Goal: Task Accomplishment & Management: Use online tool/utility

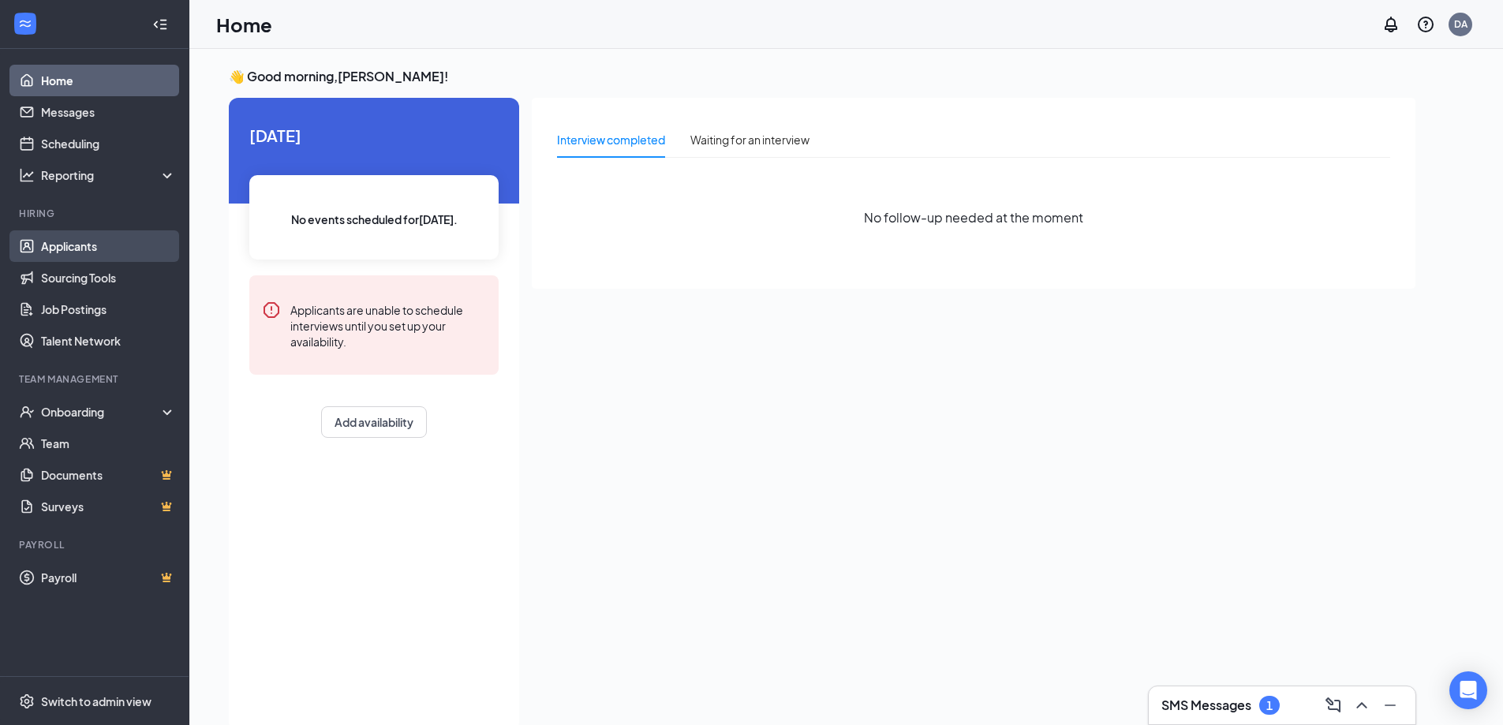
click at [84, 250] on link "Applicants" at bounding box center [108, 246] width 135 height 32
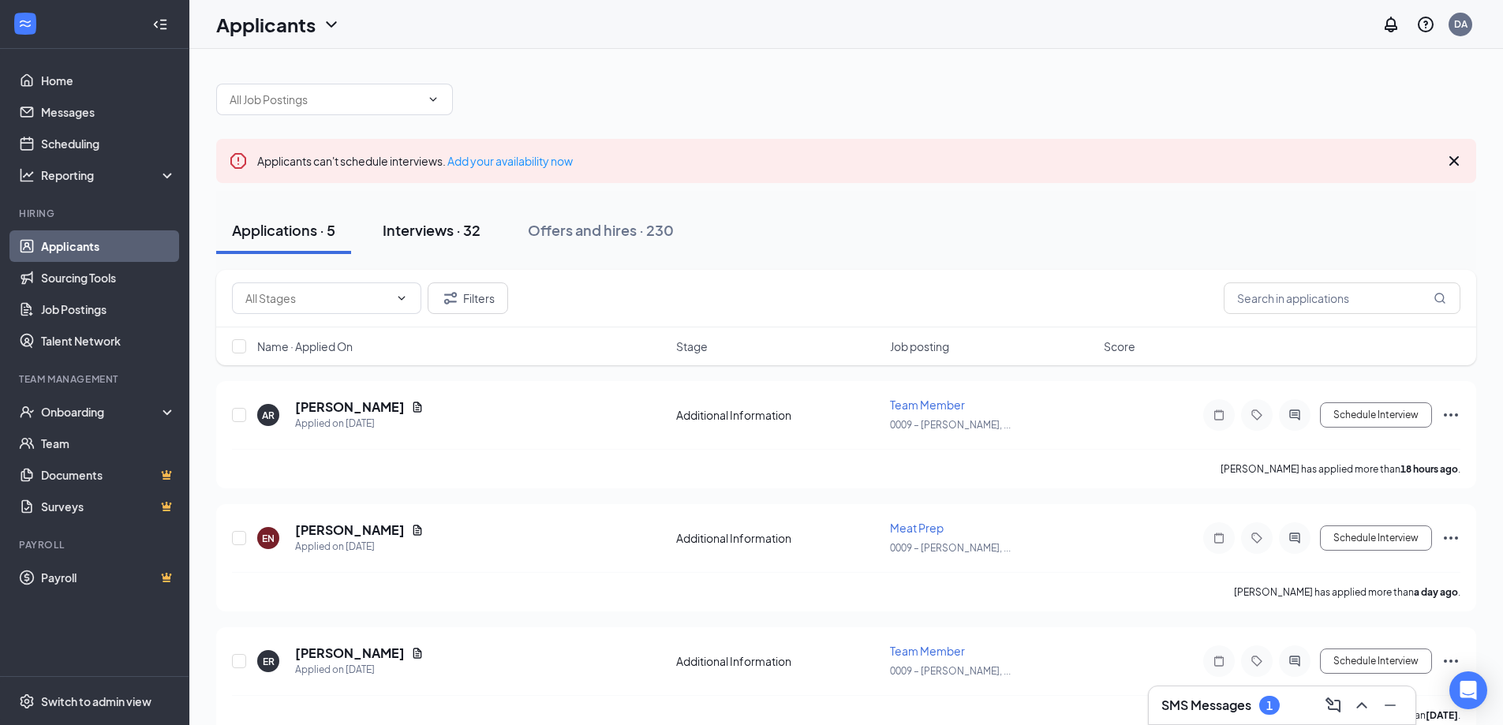
click at [444, 230] on div "Interviews · 32" at bounding box center [432, 230] width 98 height 20
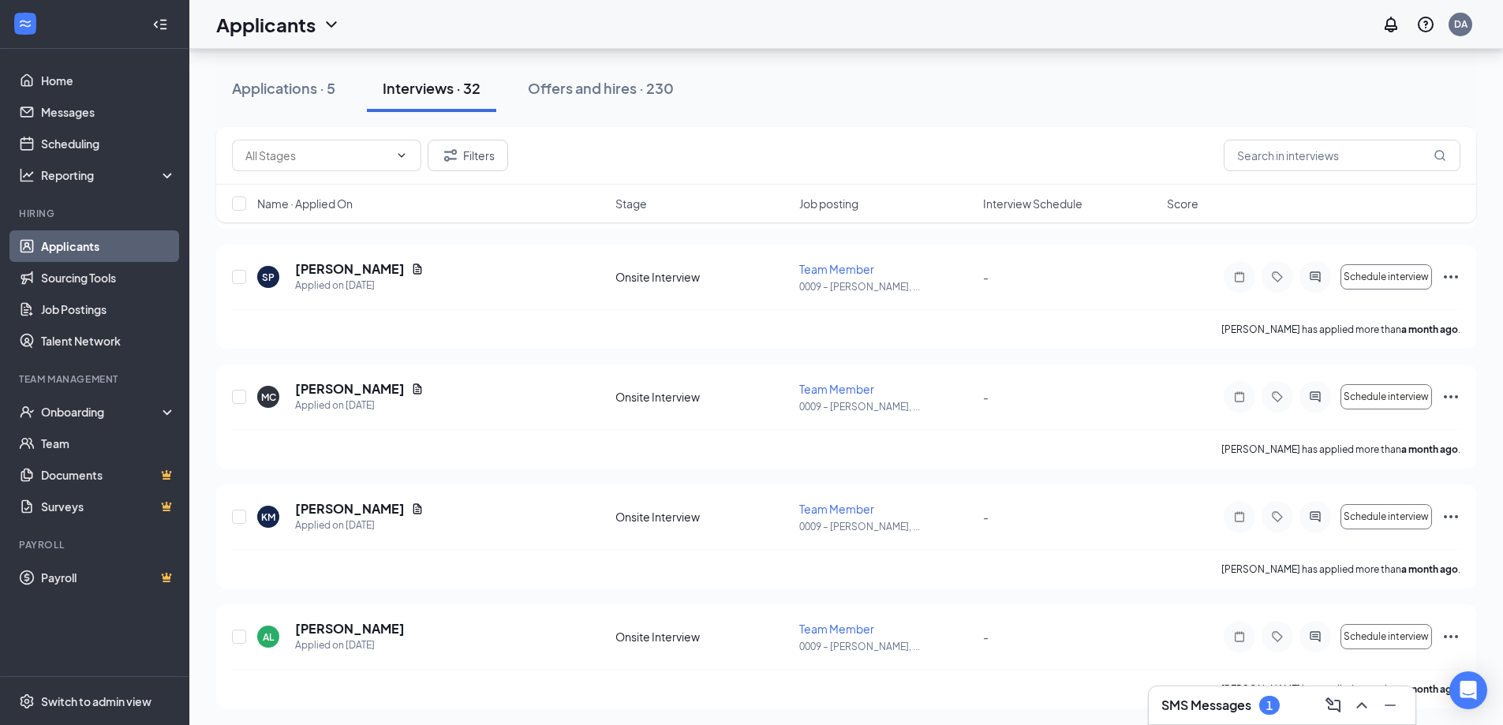
scroll to position [3496, 0]
click at [88, 416] on div "Onboarding" at bounding box center [101, 412] width 121 height 16
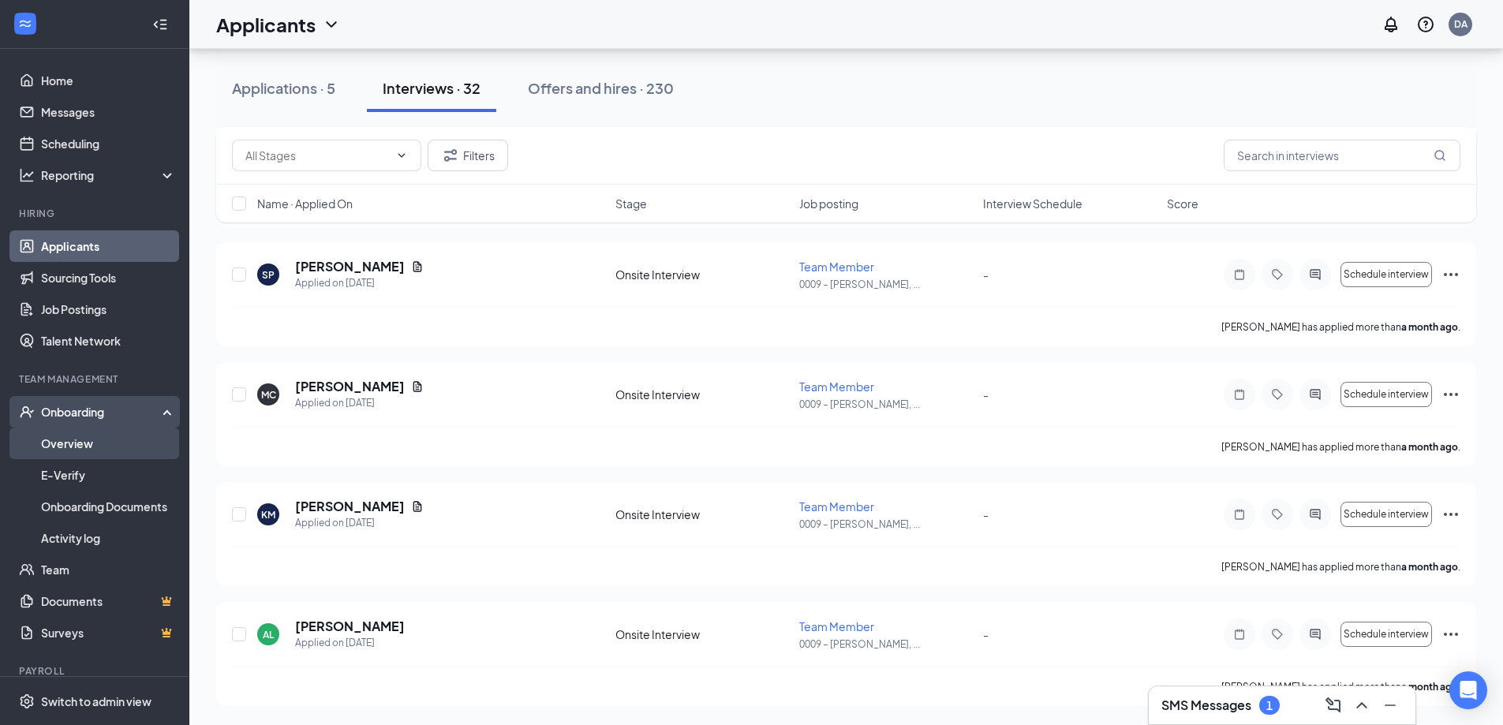
click at [84, 446] on link "Overview" at bounding box center [108, 444] width 135 height 32
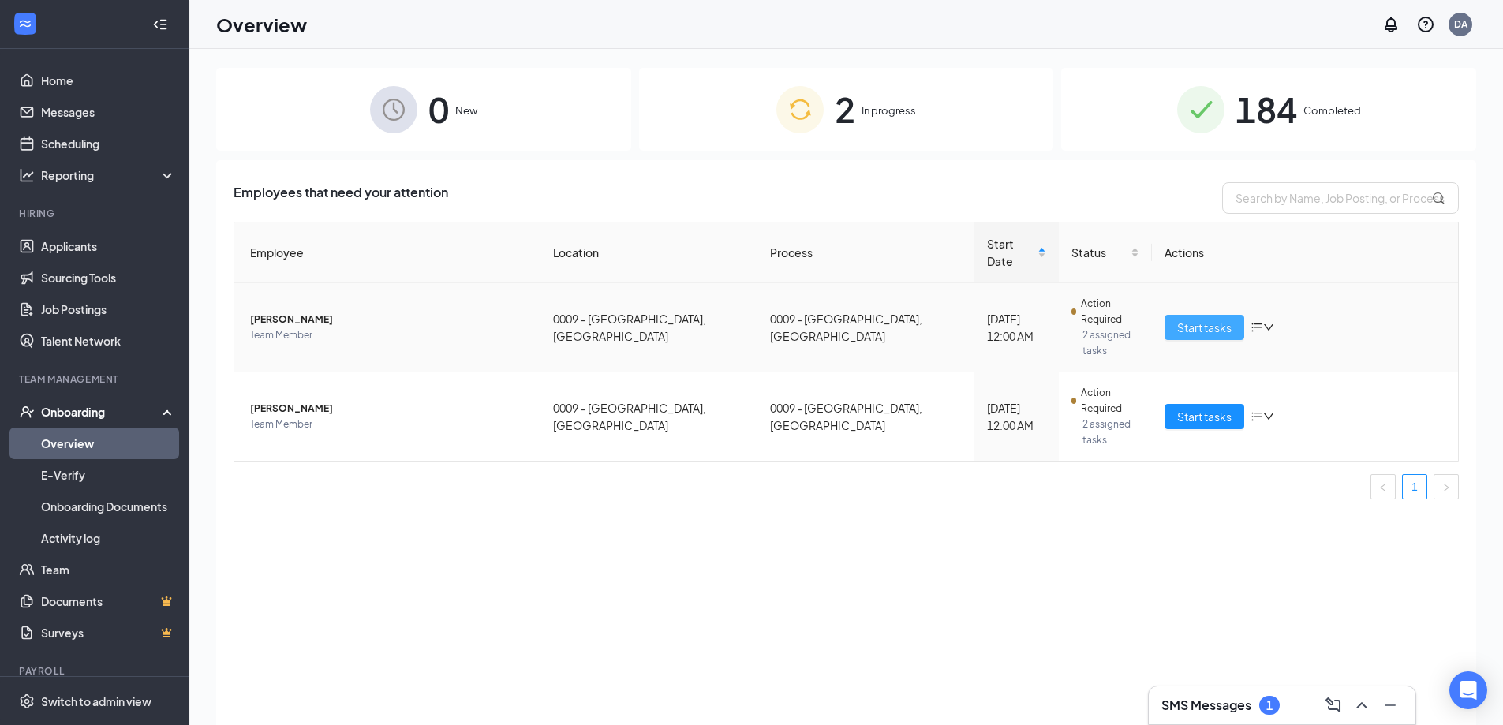
click at [1203, 319] on span "Start tasks" at bounding box center [1204, 327] width 54 height 17
